Goal: Navigation & Orientation: Find specific page/section

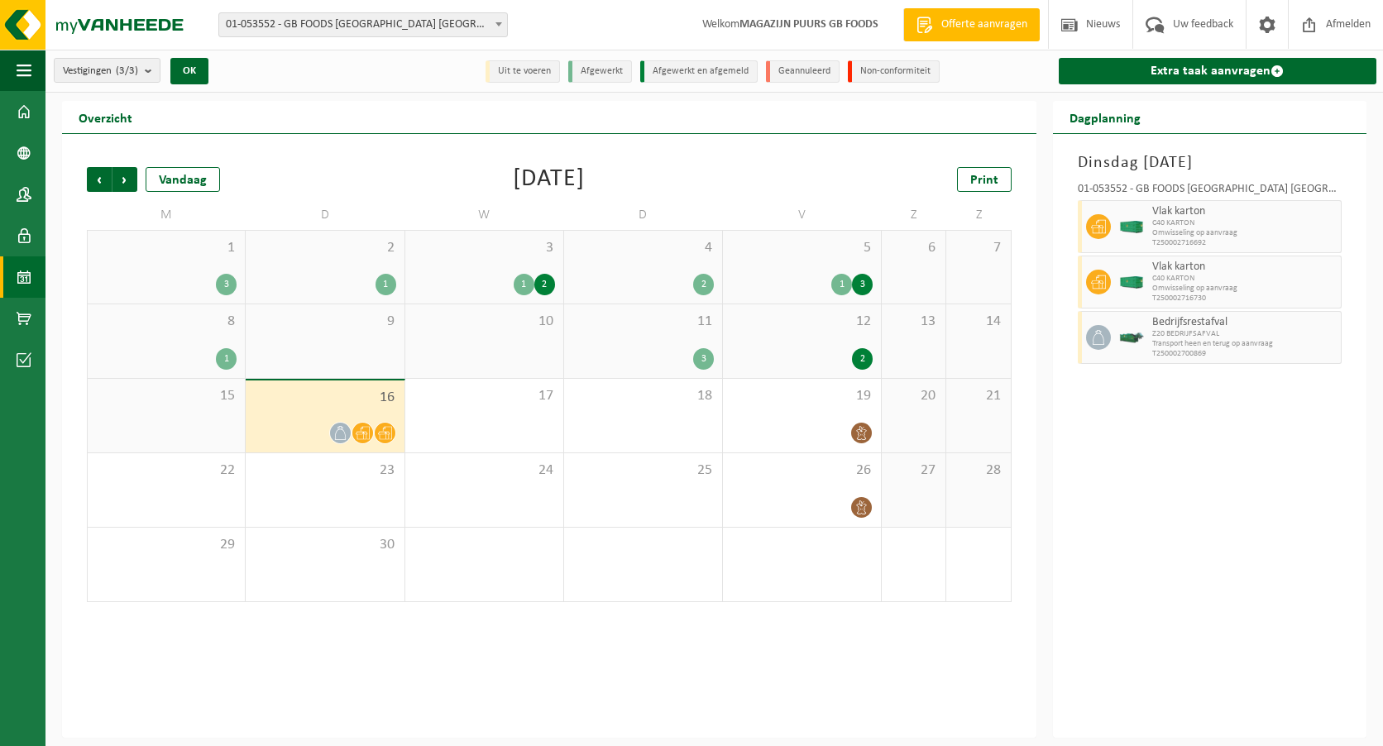
click at [26, 120] on span at bounding box center [24, 111] width 15 height 41
